Goal: Information Seeking & Learning: Find specific fact

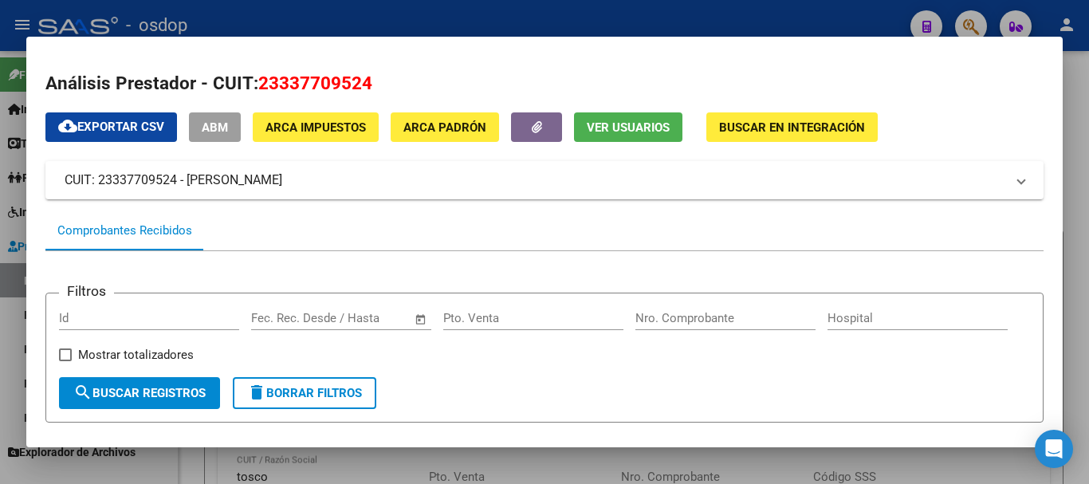
scroll to position [299, 0]
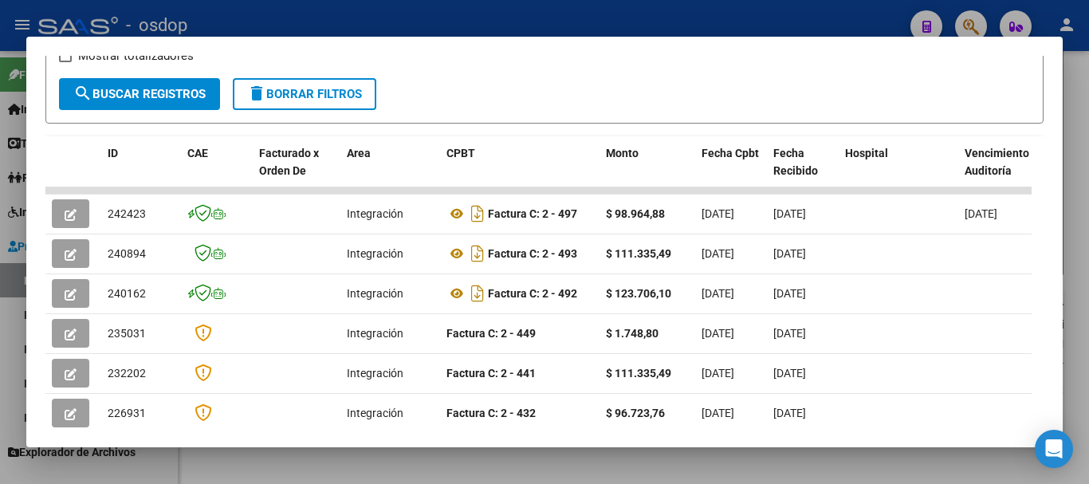
click at [651, 19] on div at bounding box center [544, 242] width 1089 height 484
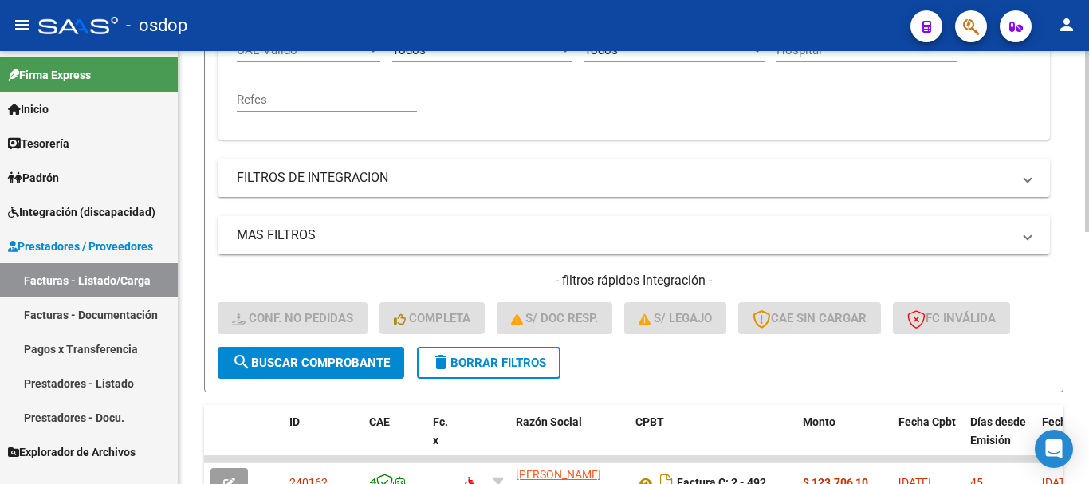
scroll to position [478, 0]
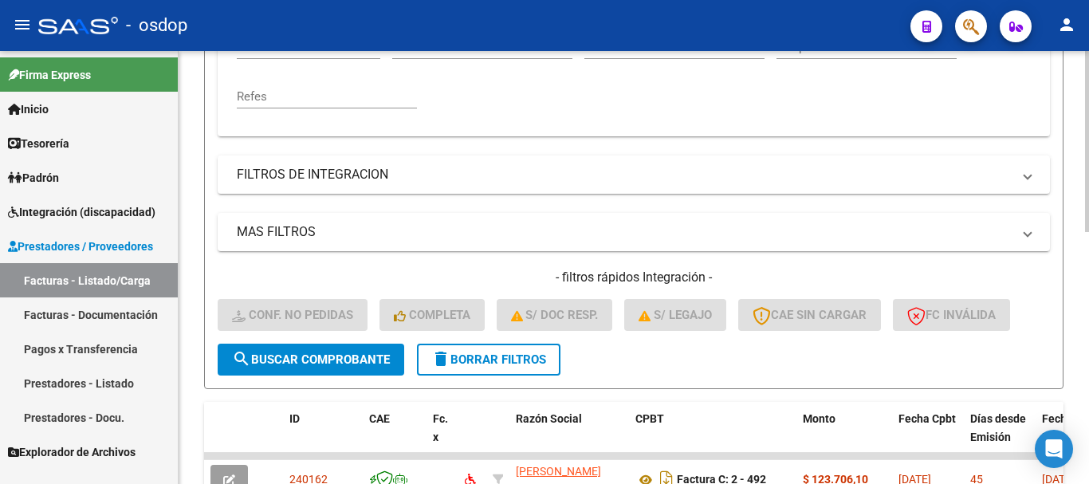
click at [505, 356] on span "delete Borrar Filtros" at bounding box center [488, 359] width 115 height 14
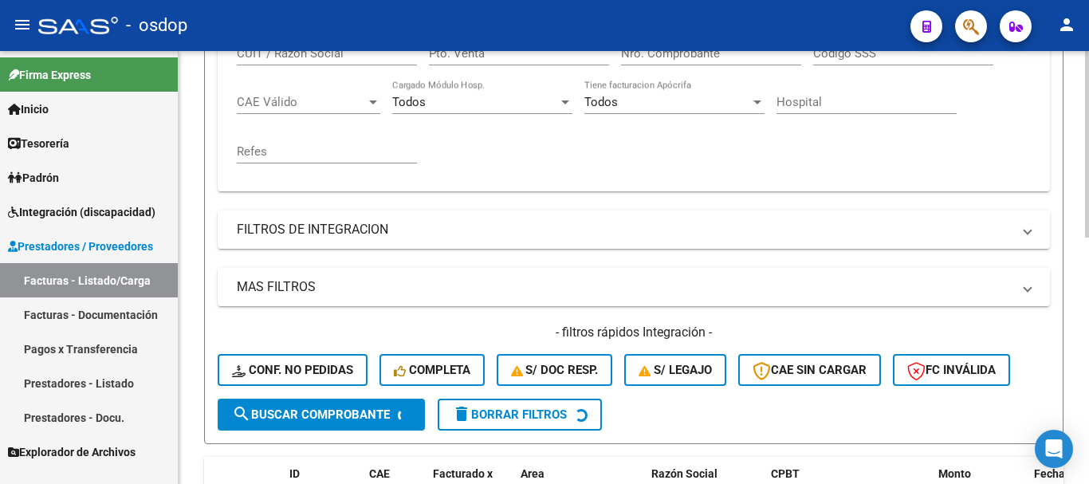
scroll to position [239, 0]
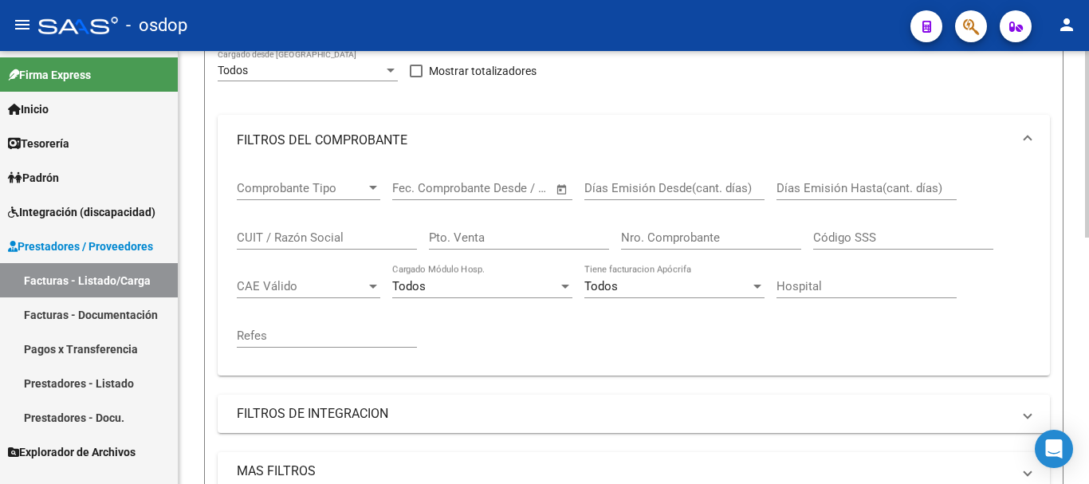
click at [317, 235] on input "CUIT / Razón Social" at bounding box center [327, 237] width 180 height 14
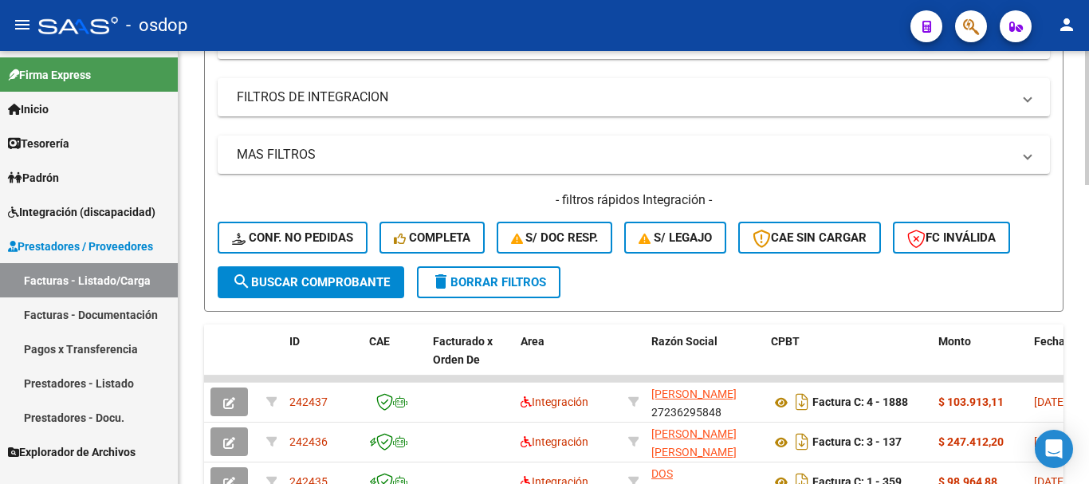
scroll to position [558, 0]
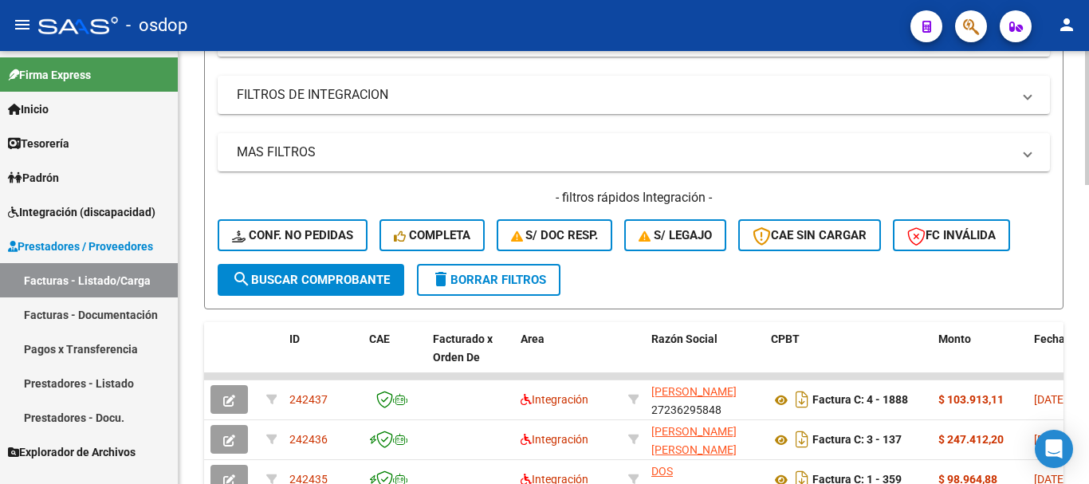
type input "[PERSON_NAME]"
click at [309, 281] on span "search Buscar Comprobante" at bounding box center [311, 280] width 158 height 14
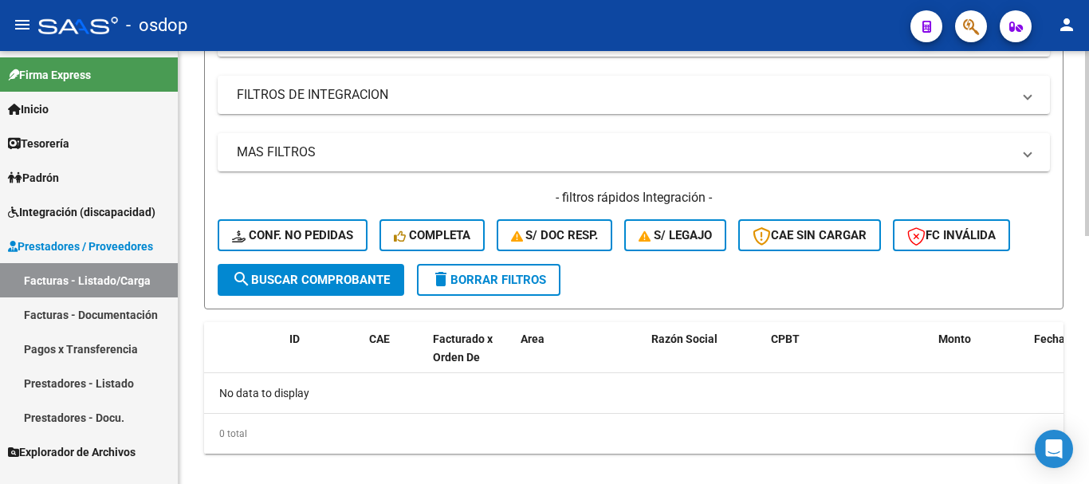
scroll to position [579, 0]
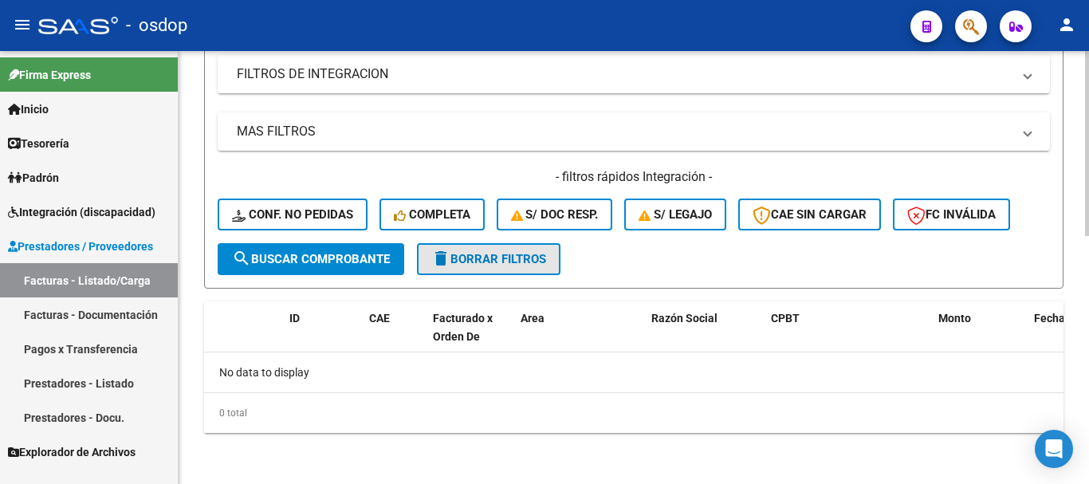
click at [485, 261] on span "delete Borrar Filtros" at bounding box center [488, 259] width 115 height 14
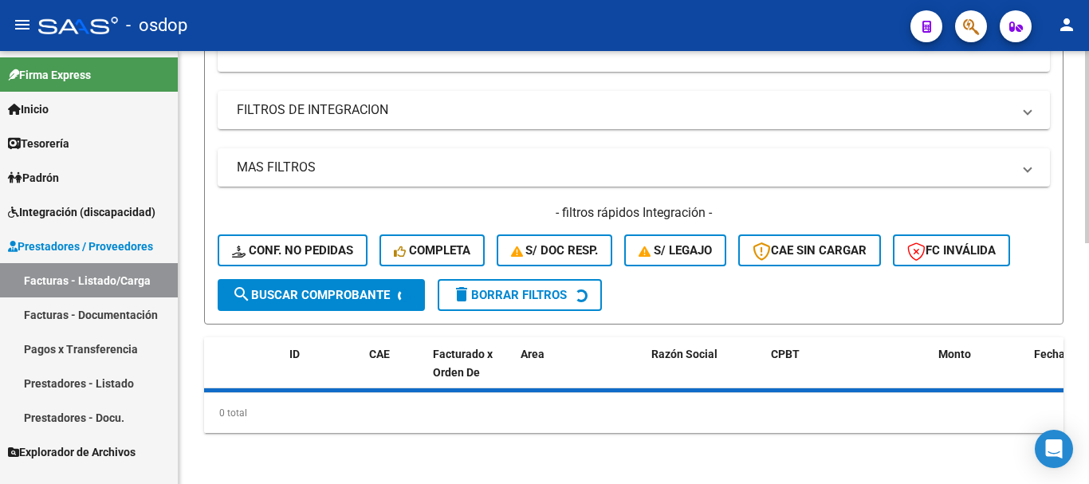
scroll to position [144, 0]
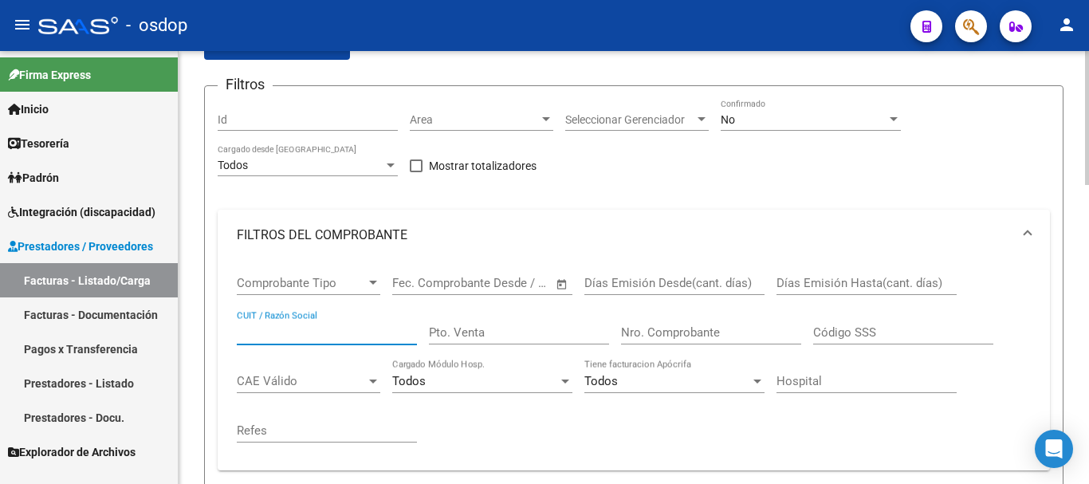
click at [306, 336] on input "CUIT / Razón Social" at bounding box center [327, 332] width 180 height 14
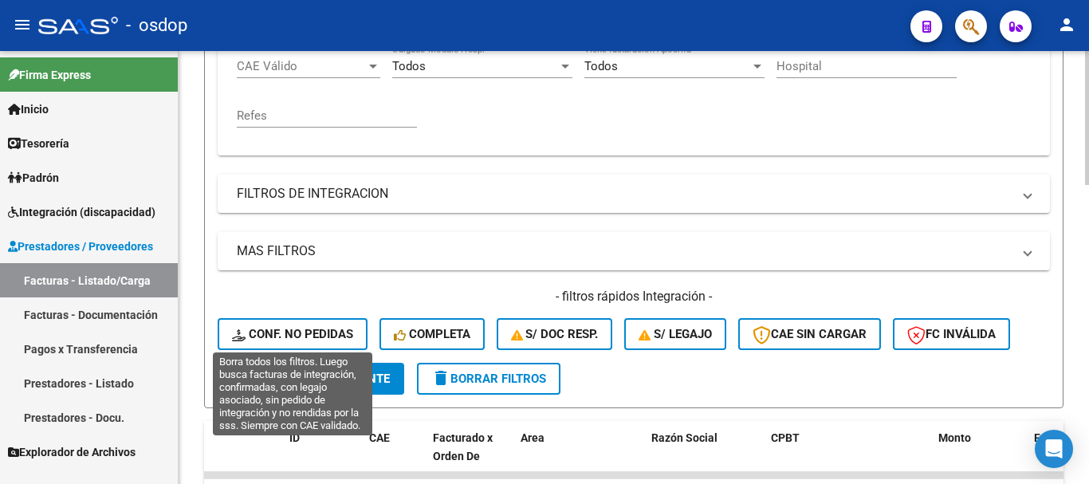
scroll to position [463, 0]
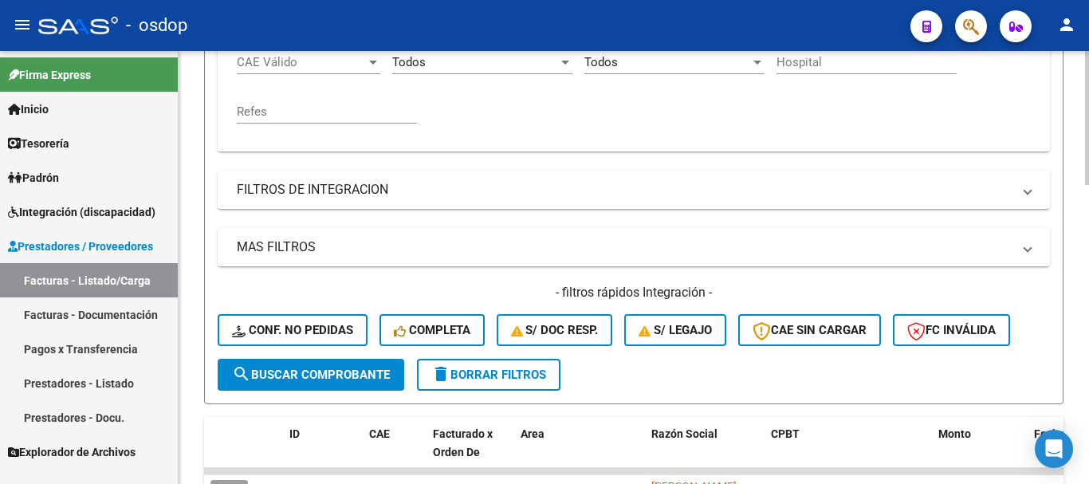
type input "[PERSON_NAME]"
click at [321, 373] on span "search Buscar Comprobante" at bounding box center [311, 375] width 158 height 14
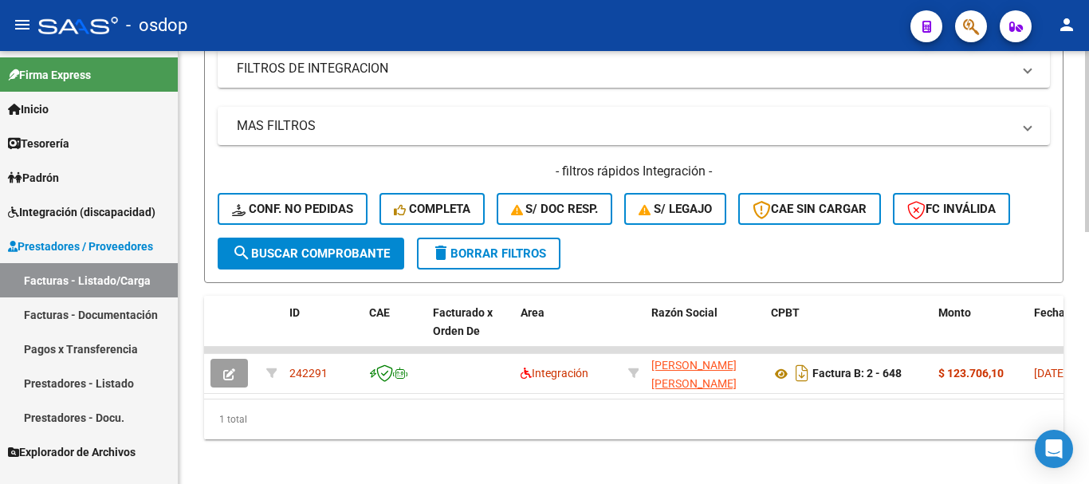
scroll to position [604, 0]
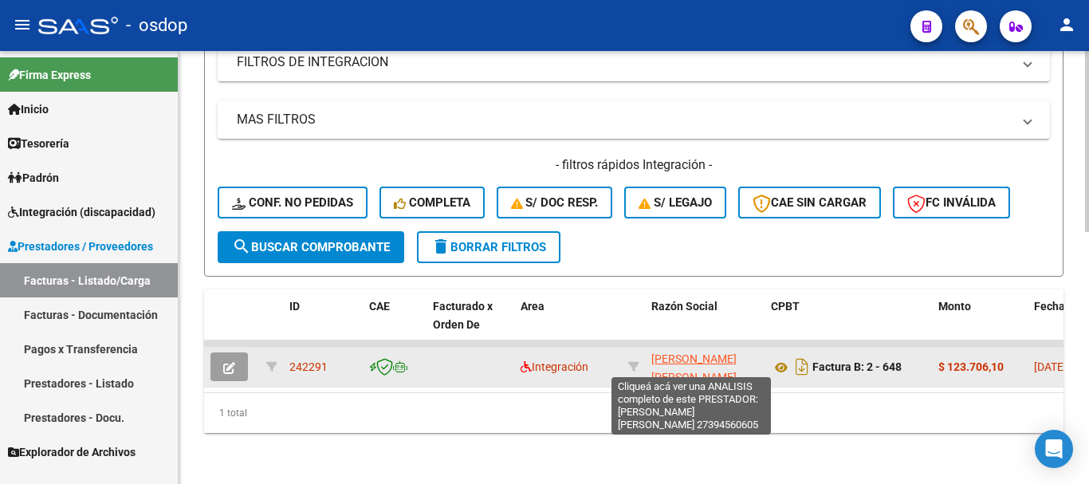
click at [670, 352] on span "[PERSON_NAME] [PERSON_NAME]" at bounding box center [693, 367] width 85 height 31
type textarea "27394560605"
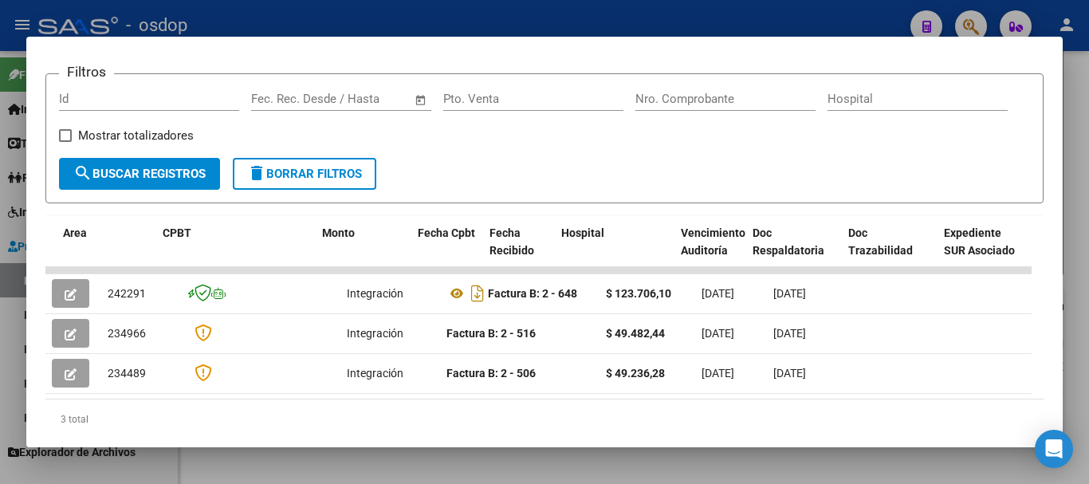
scroll to position [0, 284]
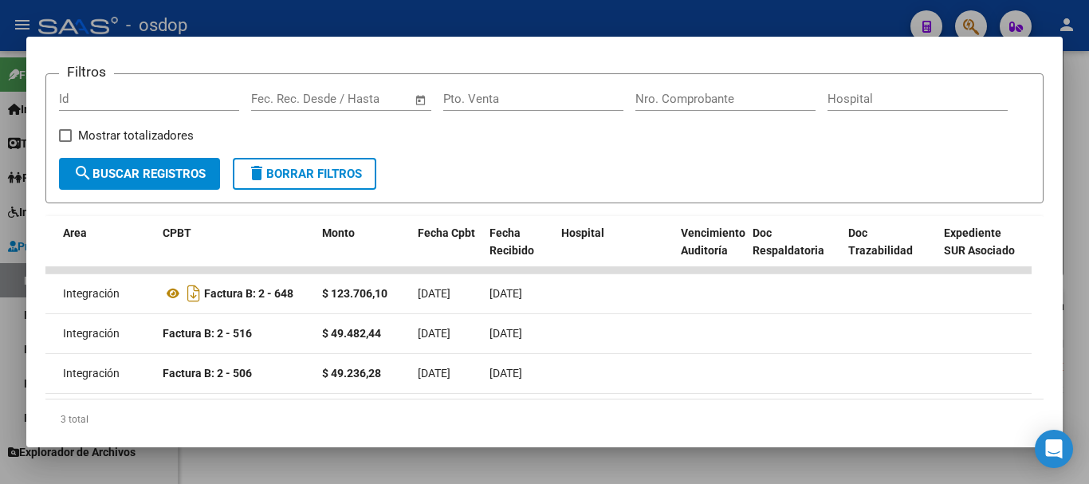
drag, startPoint x: 283, startPoint y: 415, endPoint x: 512, endPoint y: 416, distance: 228.9
click at [512, 416] on div "3 total" at bounding box center [544, 420] width 998 height 40
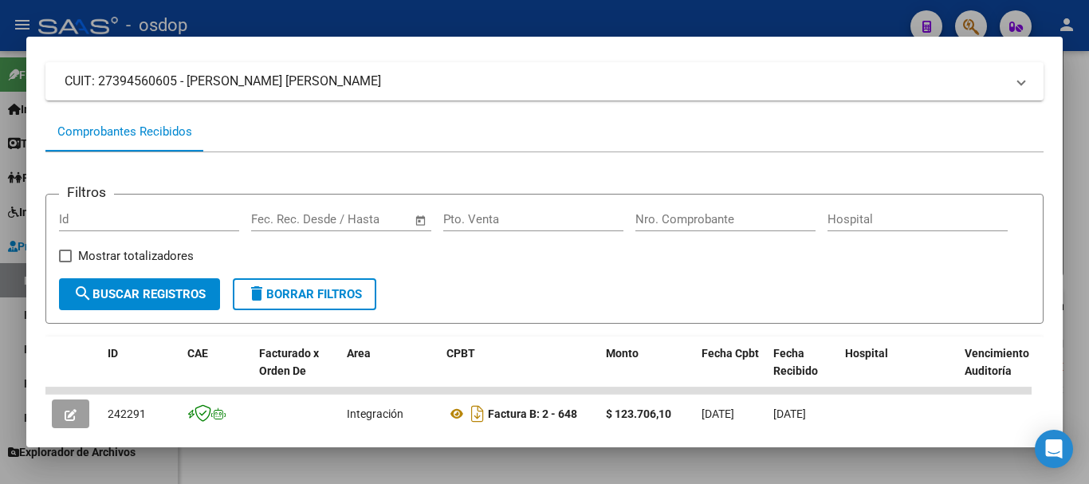
scroll to position [0, 0]
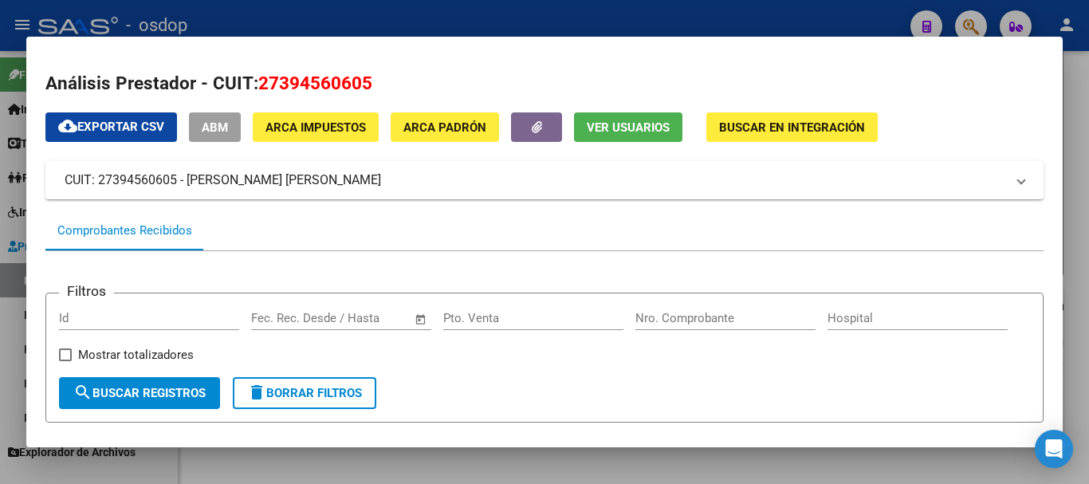
click at [374, 25] on div at bounding box center [544, 242] width 1089 height 484
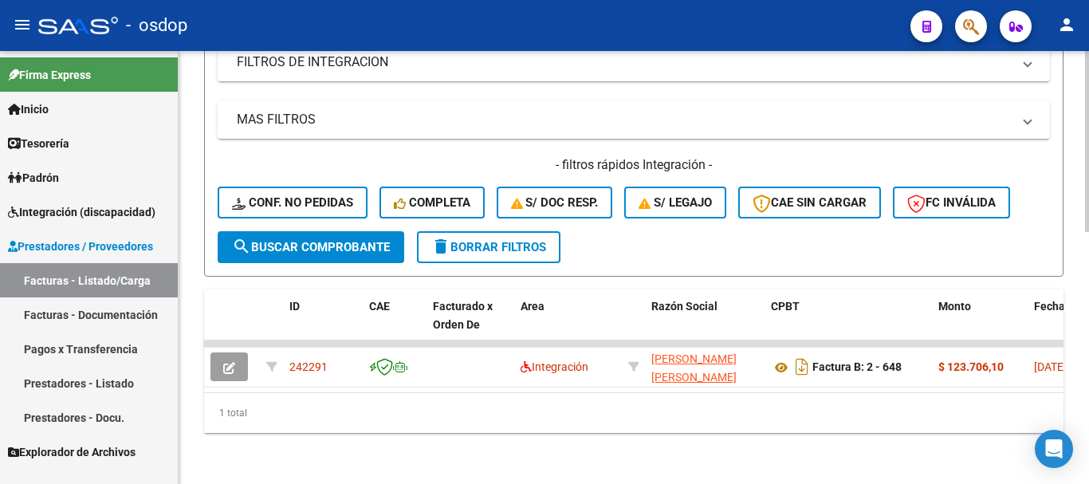
click at [481, 240] on span "delete Borrar Filtros" at bounding box center [488, 247] width 115 height 14
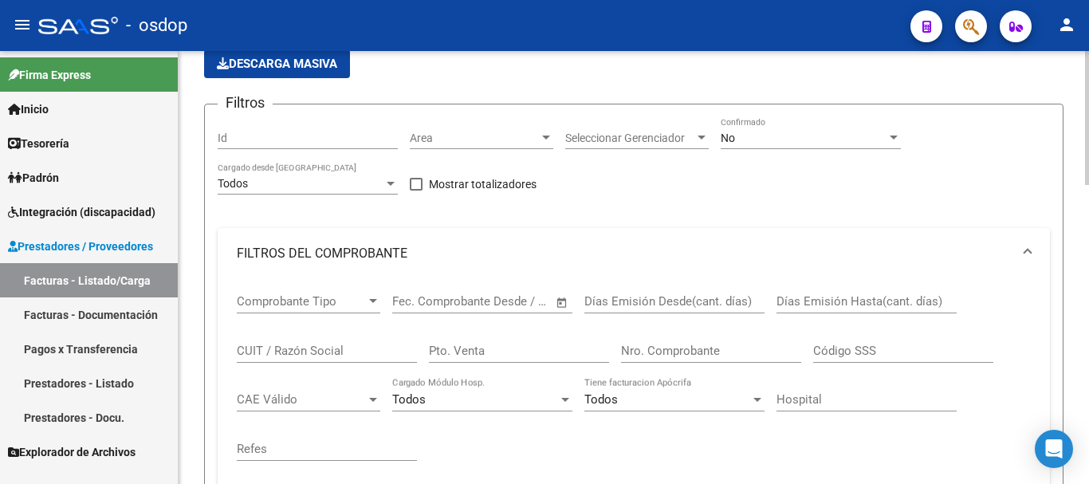
scroll to position [125, 0]
click at [328, 353] on input "CUIT / Razón Social" at bounding box center [327, 351] width 180 height 14
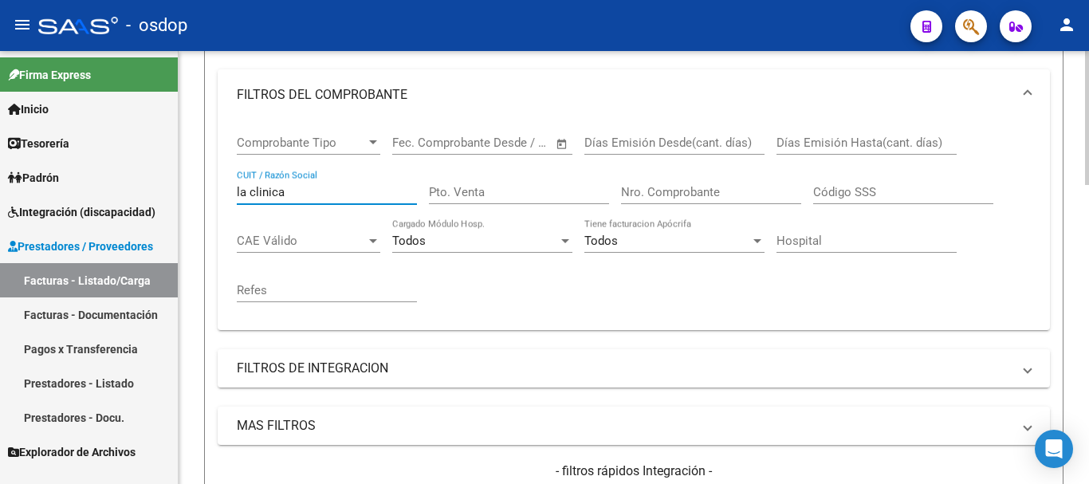
scroll to position [444, 0]
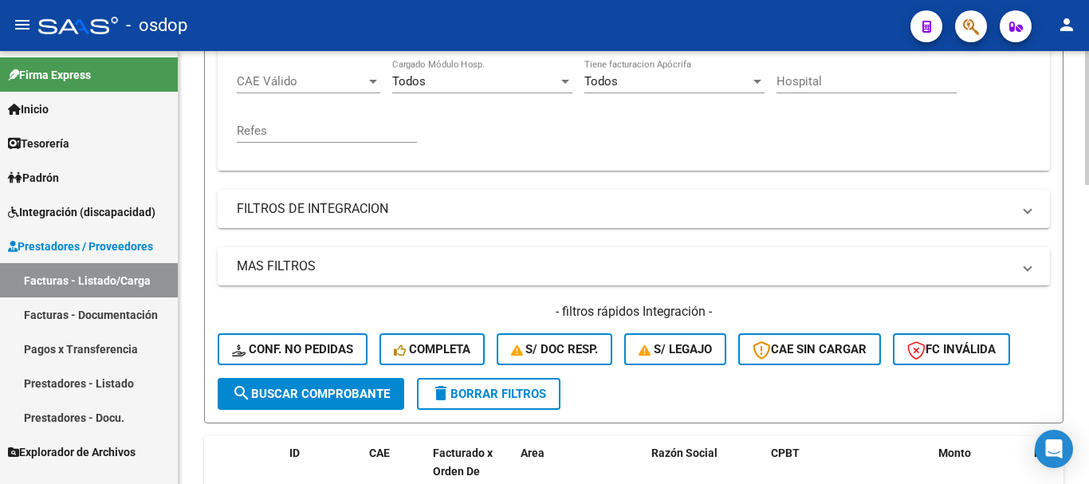
type input "la clinica"
click at [322, 399] on span "search Buscar Comprobante" at bounding box center [311, 394] width 158 height 14
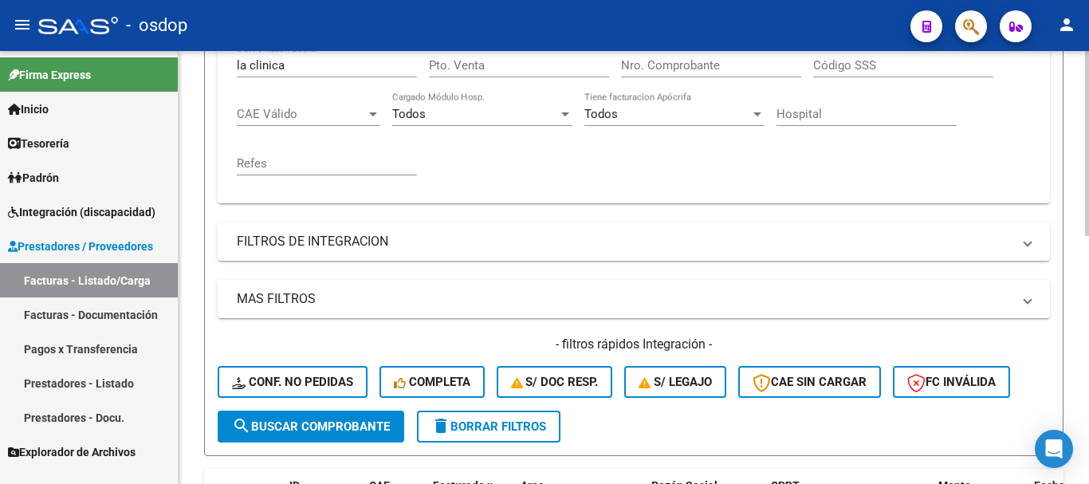
scroll to position [419, 0]
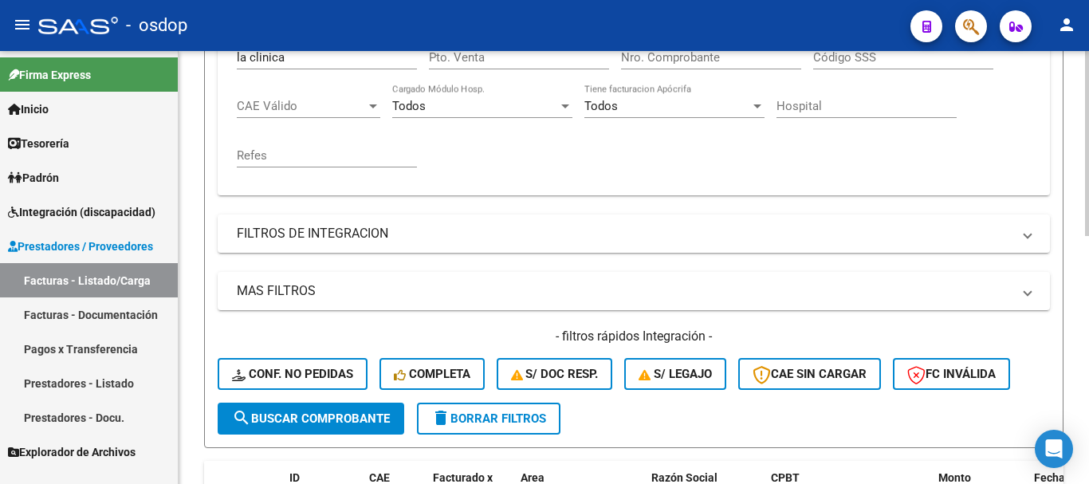
click at [518, 419] on span "delete Borrar Filtros" at bounding box center [488, 418] width 115 height 14
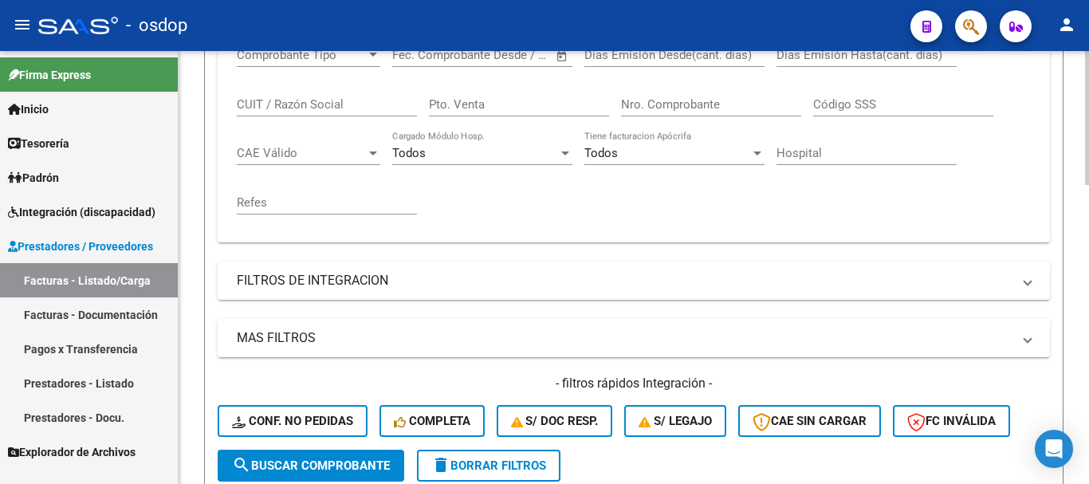
scroll to position [340, 0]
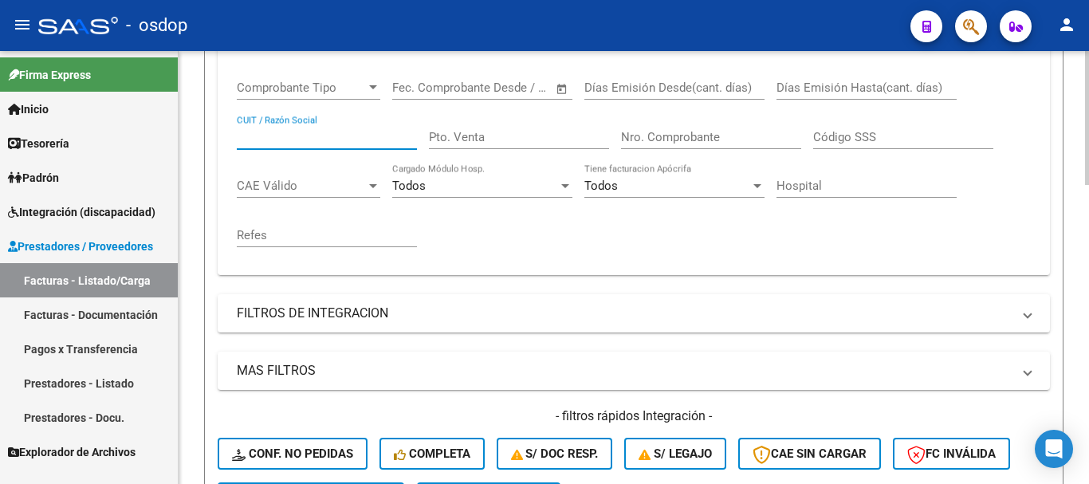
click at [321, 133] on input "CUIT / Razón Social" at bounding box center [327, 137] width 180 height 14
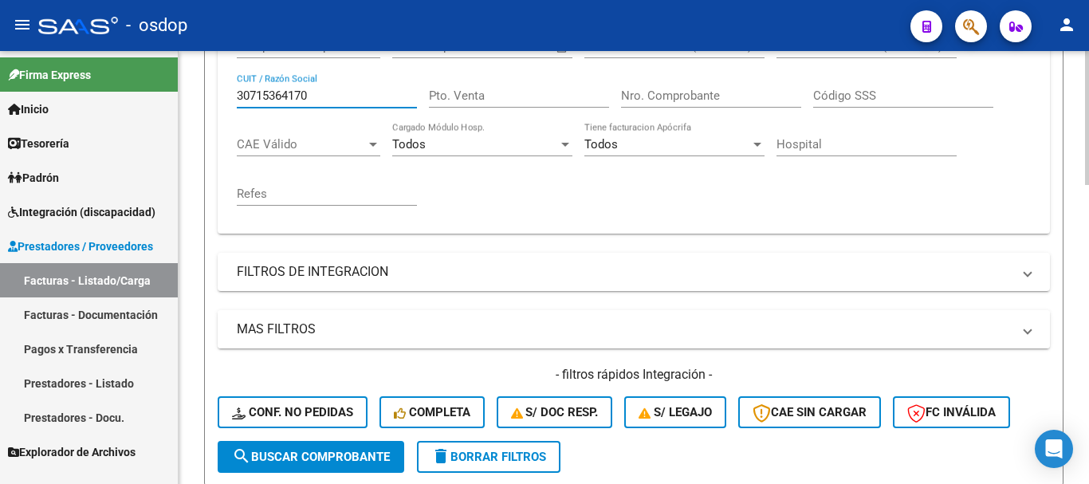
scroll to position [419, 0]
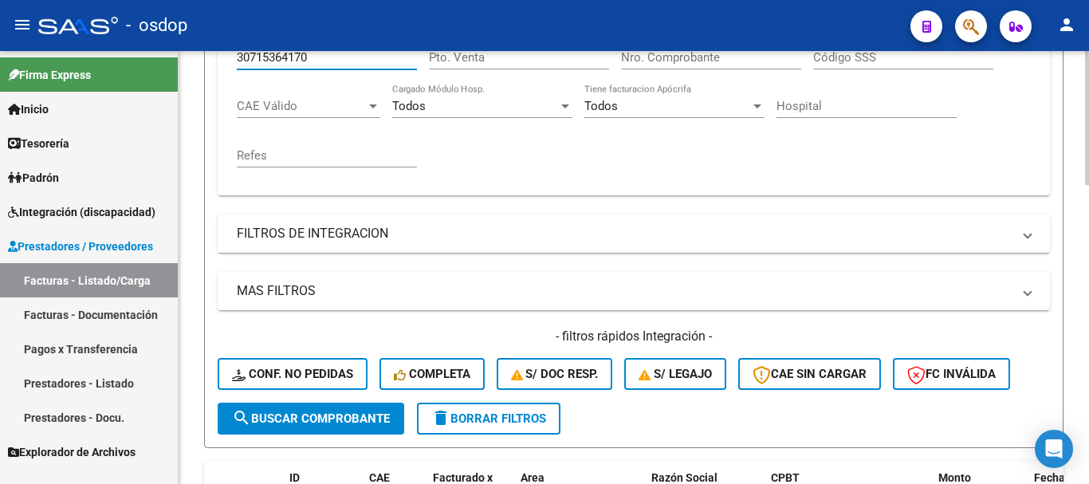
type input "30715364170"
click at [305, 422] on span "search Buscar Comprobante" at bounding box center [311, 418] width 158 height 14
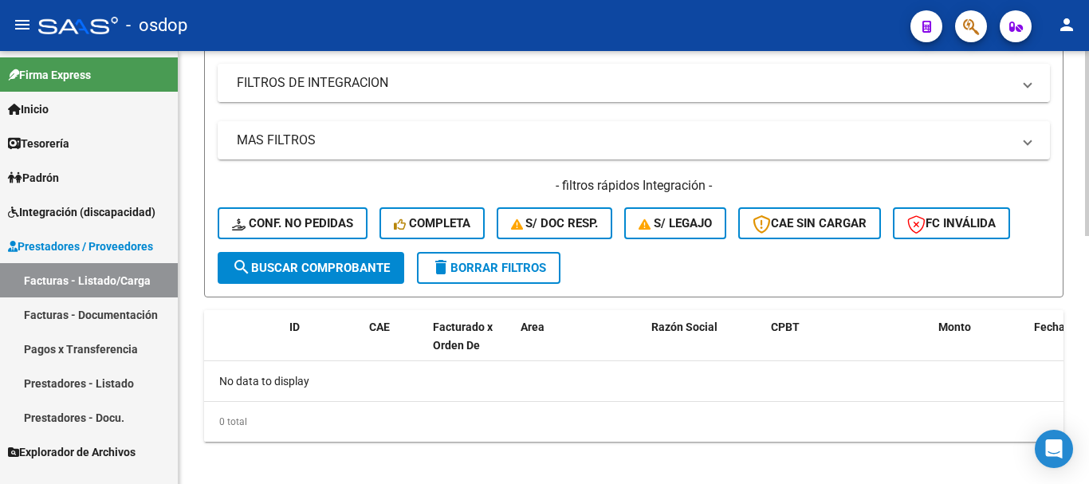
scroll to position [579, 0]
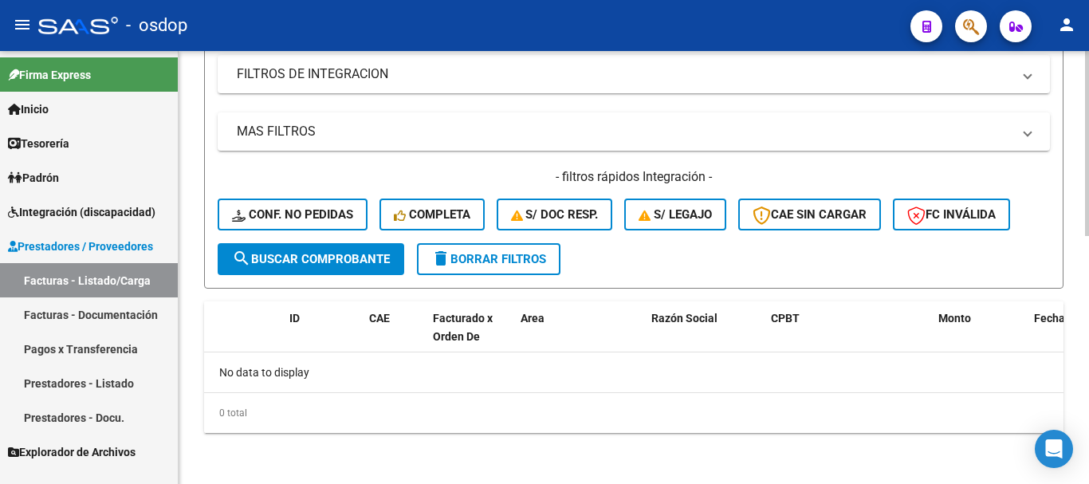
click at [487, 266] on button "delete Borrar Filtros" at bounding box center [489, 259] width 144 height 32
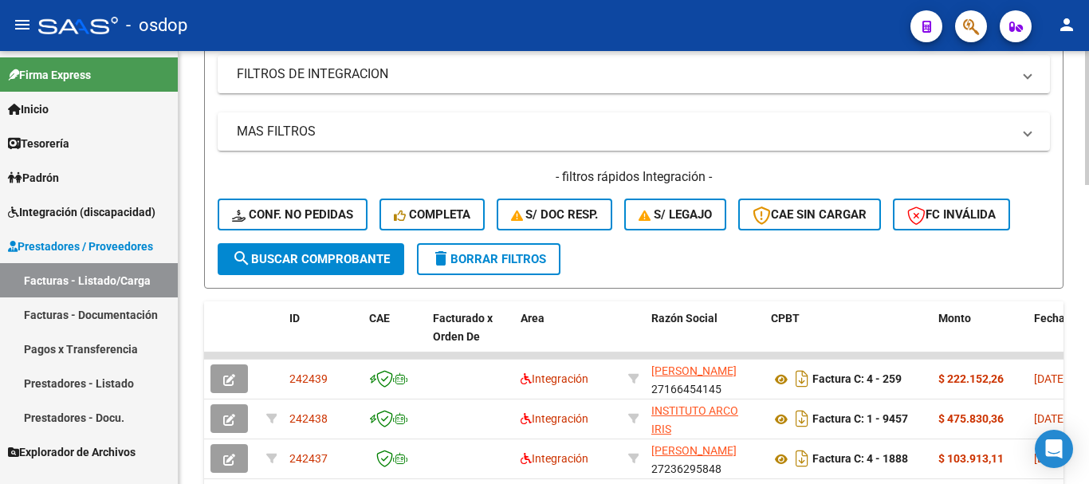
scroll to position [340, 0]
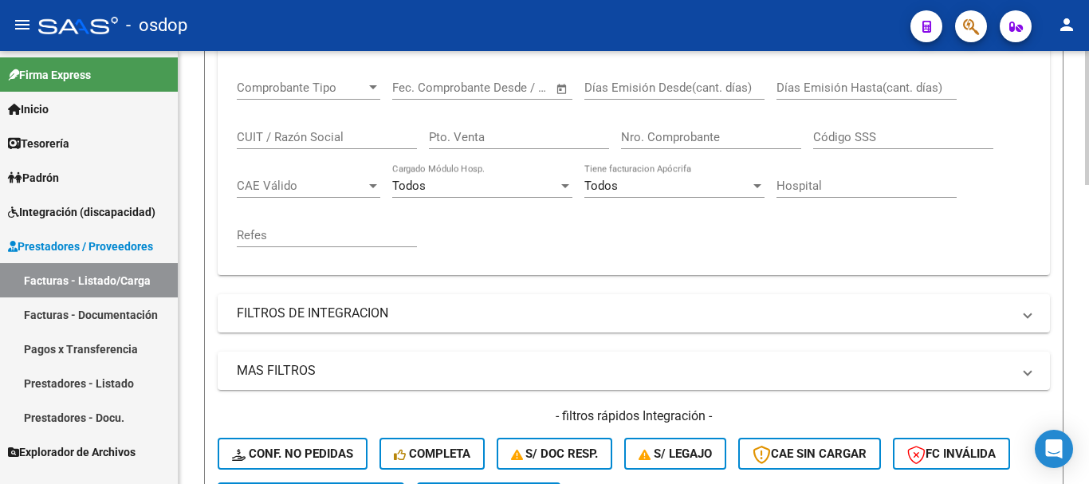
click at [323, 139] on input "CUIT / Razón Social" at bounding box center [327, 137] width 180 height 14
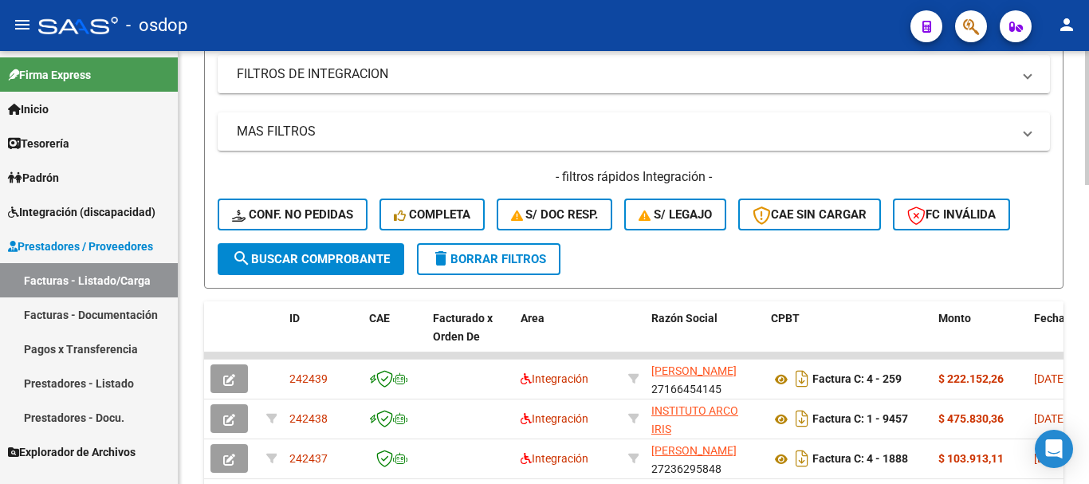
type input "MENDOZA"
click at [322, 261] on span "search Buscar Comprobante" at bounding box center [311, 259] width 158 height 14
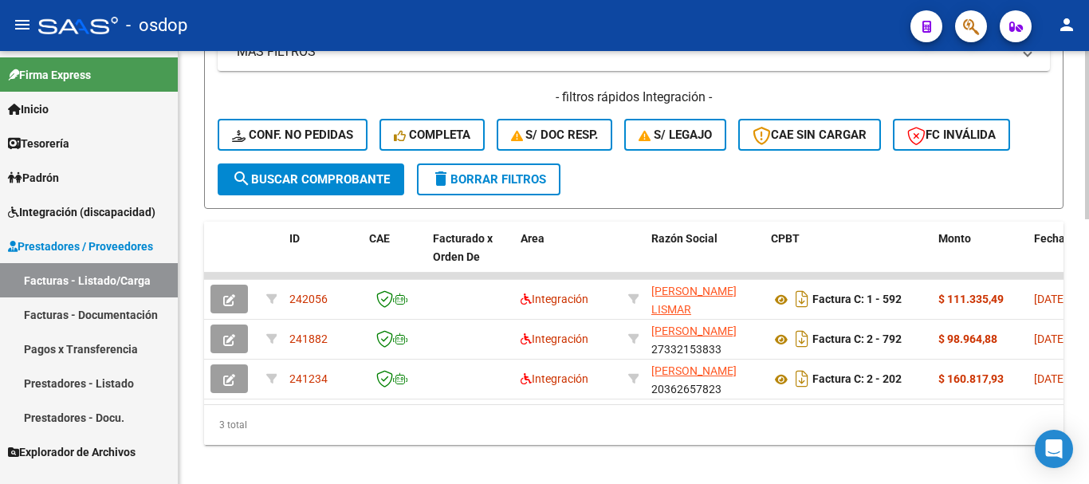
click at [482, 183] on span "delete Borrar Filtros" at bounding box center [488, 179] width 115 height 14
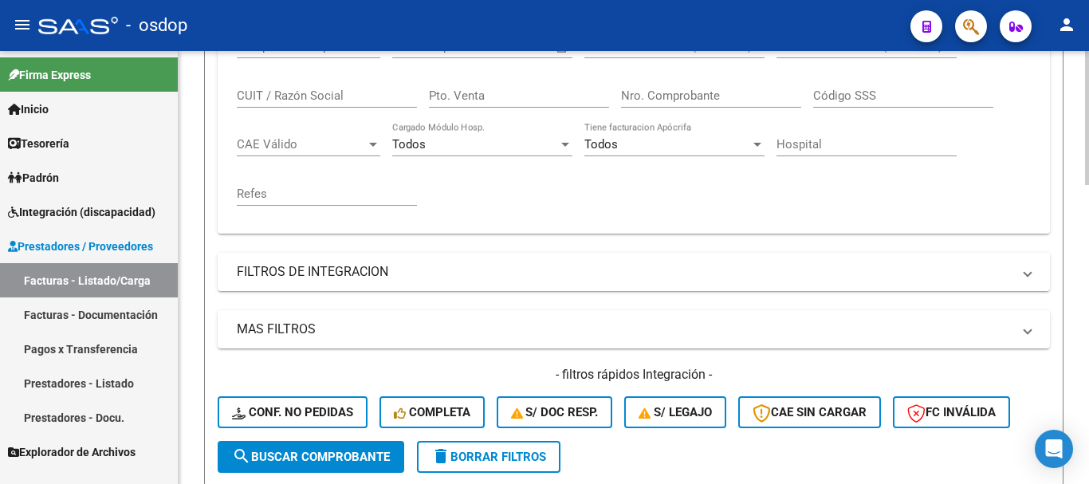
scroll to position [333, 0]
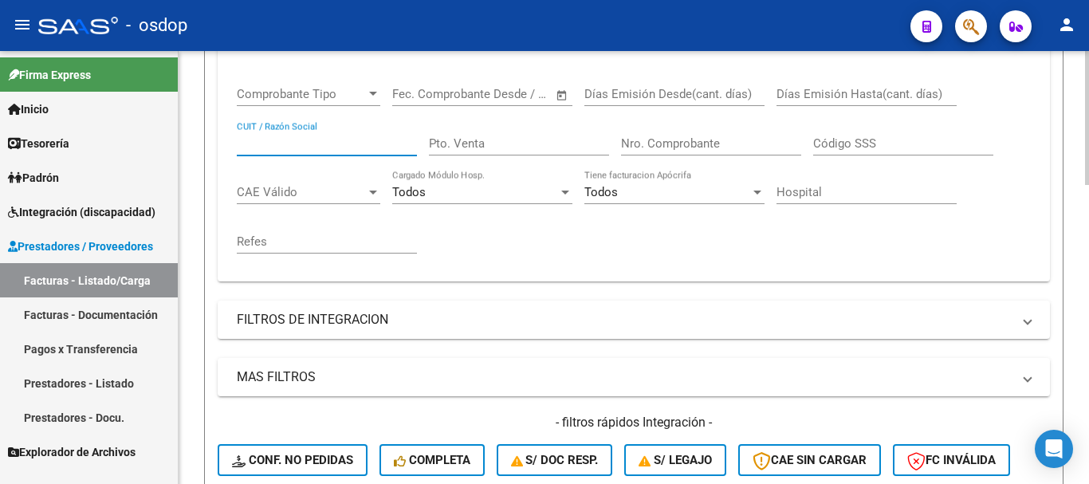
click at [316, 144] on input "CUIT / Razón Social" at bounding box center [327, 143] width 180 height 14
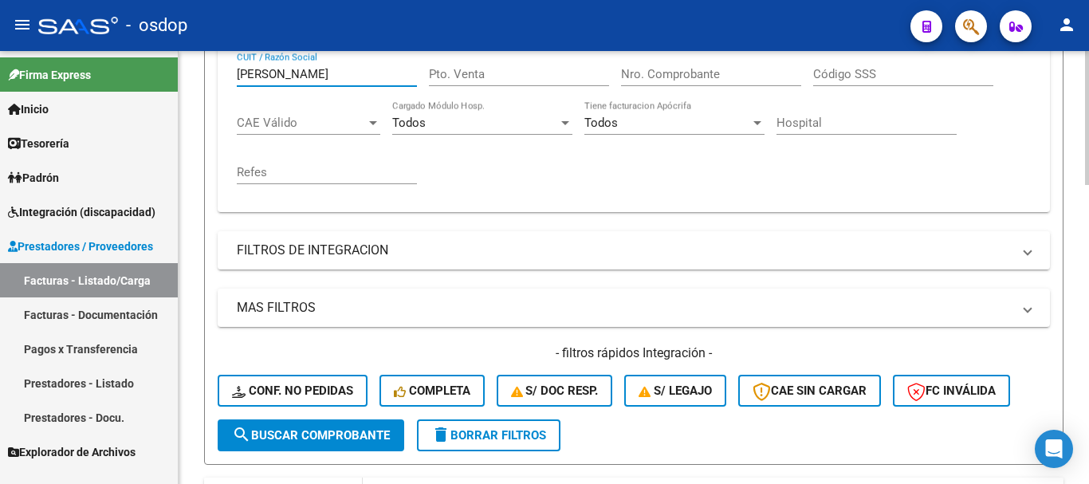
scroll to position [493, 0]
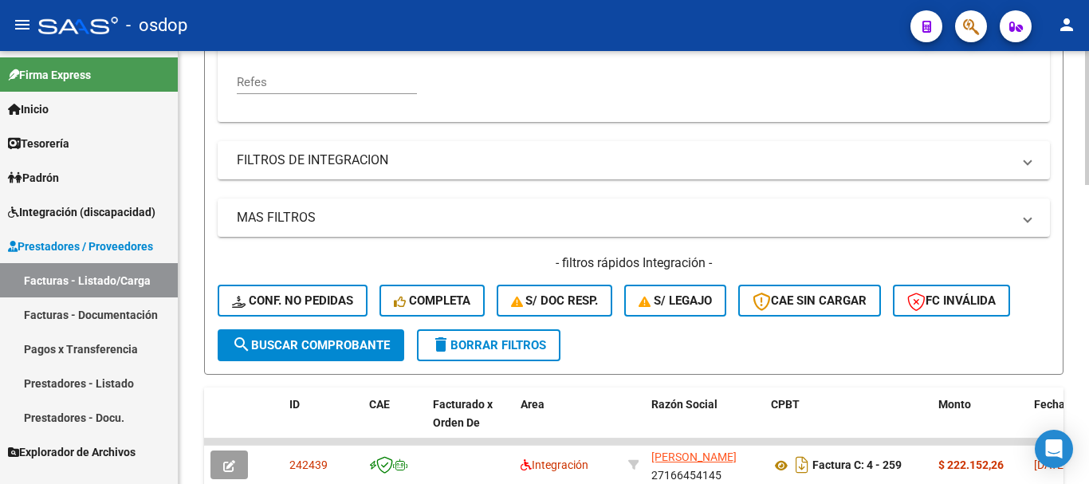
type input "[PERSON_NAME]"
click at [348, 354] on button "search Buscar Comprobante" at bounding box center [311, 345] width 187 height 32
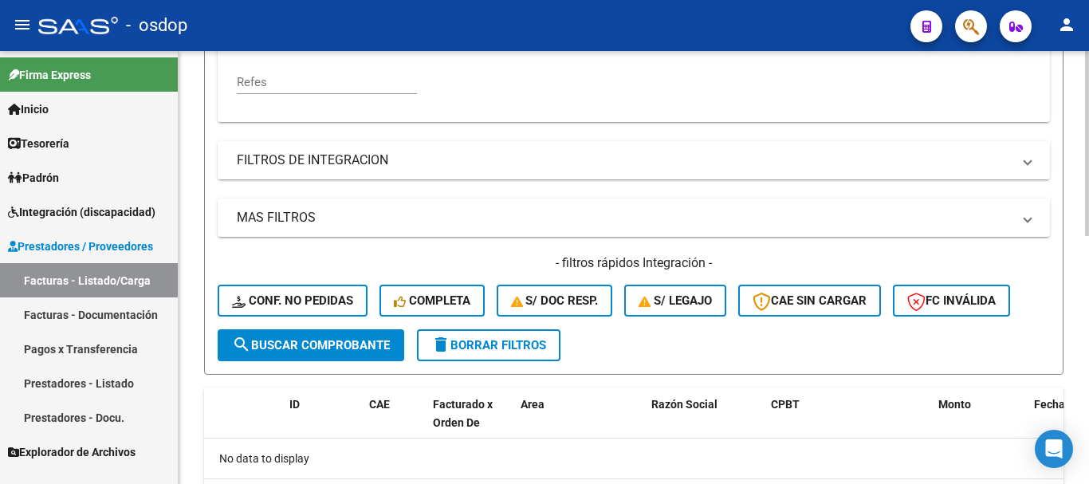
scroll to position [579, 0]
